Goal: Find specific page/section: Find specific page/section

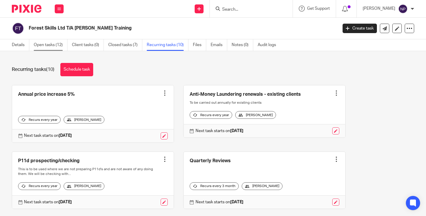
scroll to position [224, 0]
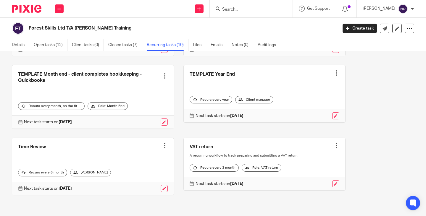
click at [240, 9] on input "Search" at bounding box center [248, 9] width 53 height 5
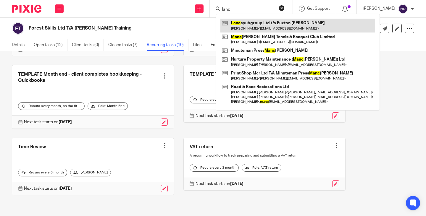
type input "lanc"
click at [258, 24] on link at bounding box center [297, 26] width 155 height 14
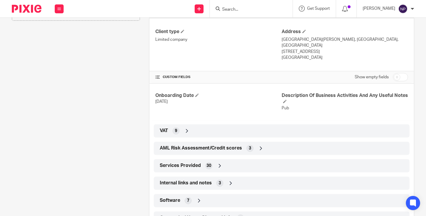
scroll to position [196, 0]
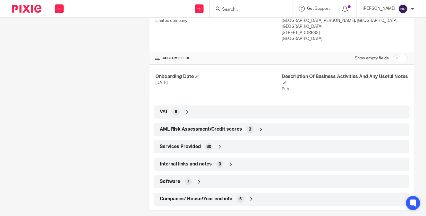
click at [229, 143] on div "Services Provided 30" at bounding box center [281, 147] width 247 height 10
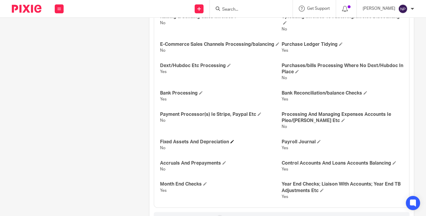
scroll to position [551, 0]
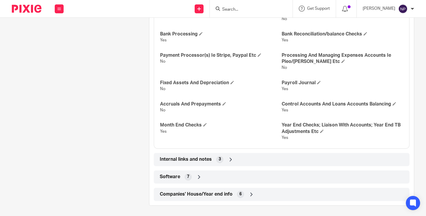
click at [243, 160] on div "Internal links and notes 3" at bounding box center [281, 160] width 247 height 10
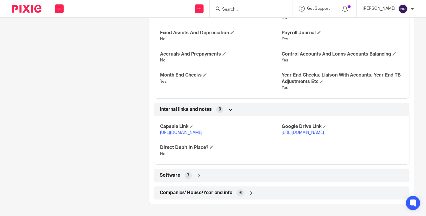
scroll to position [608, 0]
click at [306, 132] on link "https://drive.google.com/drive/folders/1JQnByYfYaUH9L9_8jgCzg-jXX5LQbmYe?usp=dr…" at bounding box center [303, 133] width 42 height 4
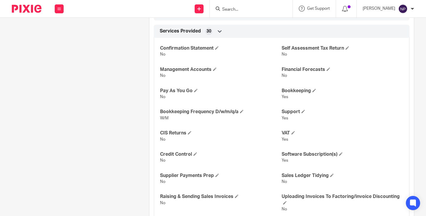
scroll to position [0, 0]
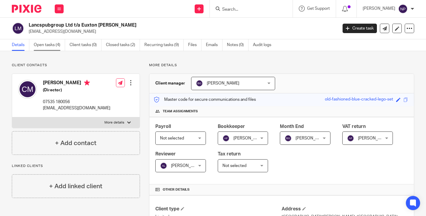
click at [42, 44] on link "Open tasks (4)" at bounding box center [49, 45] width 31 height 12
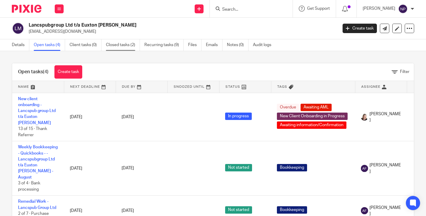
click at [122, 44] on link "Closed tasks (2)" at bounding box center [123, 45] width 34 height 12
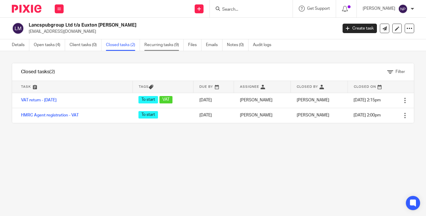
click at [155, 43] on link "Recurring tasks (9)" at bounding box center [163, 45] width 39 height 12
